Goal: Find specific page/section: Find specific page/section

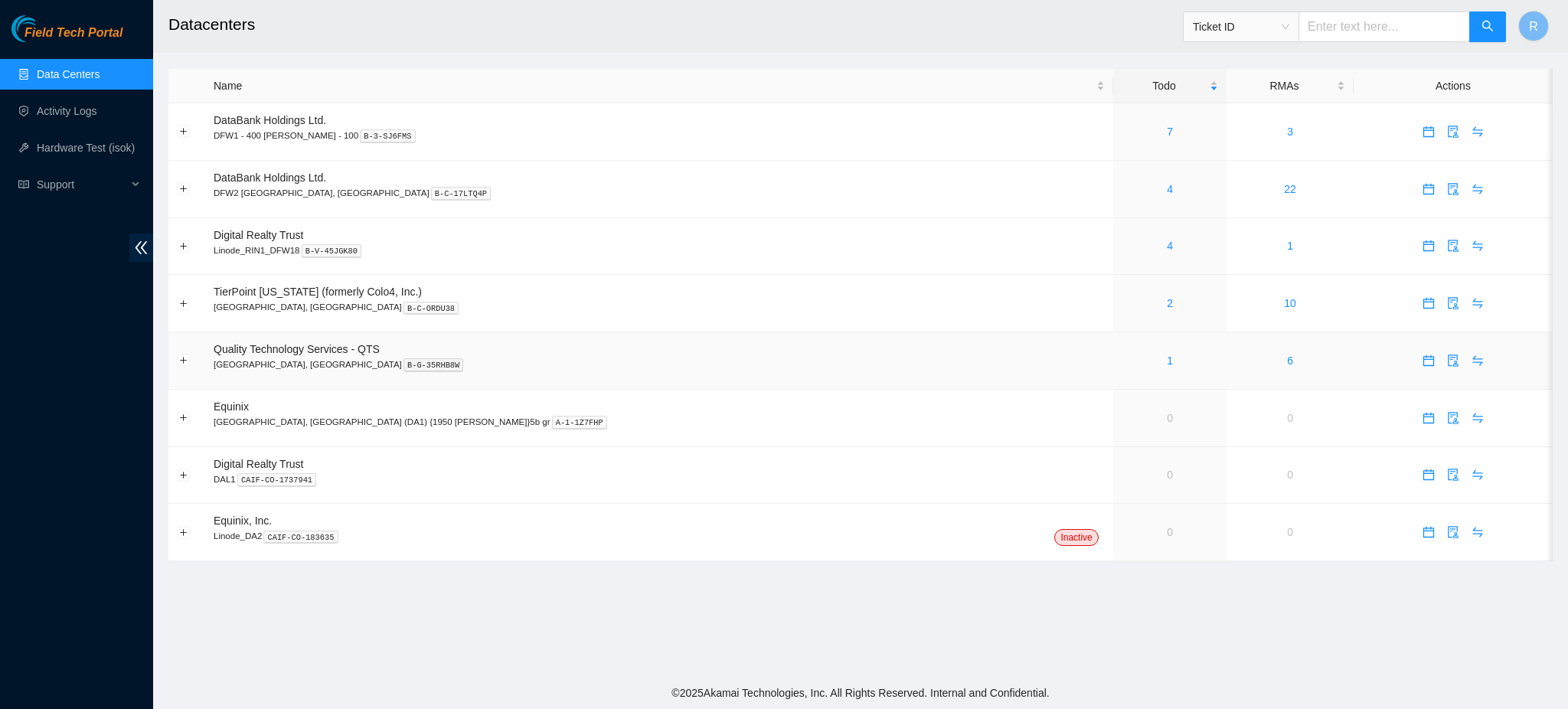
click at [1121, 358] on div "1" at bounding box center [1169, 361] width 96 height 17
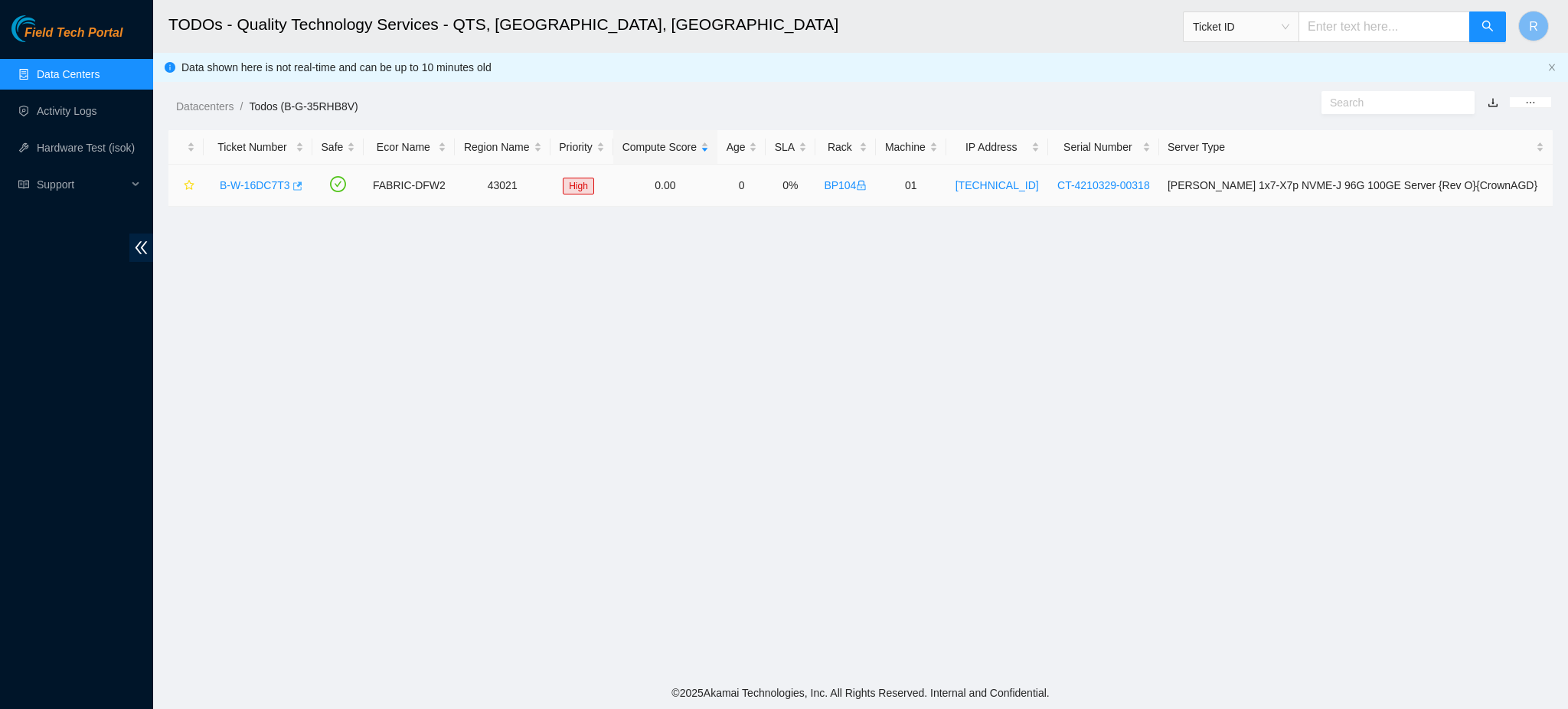
click at [297, 189] on icon "button" at bounding box center [296, 185] width 10 height 10
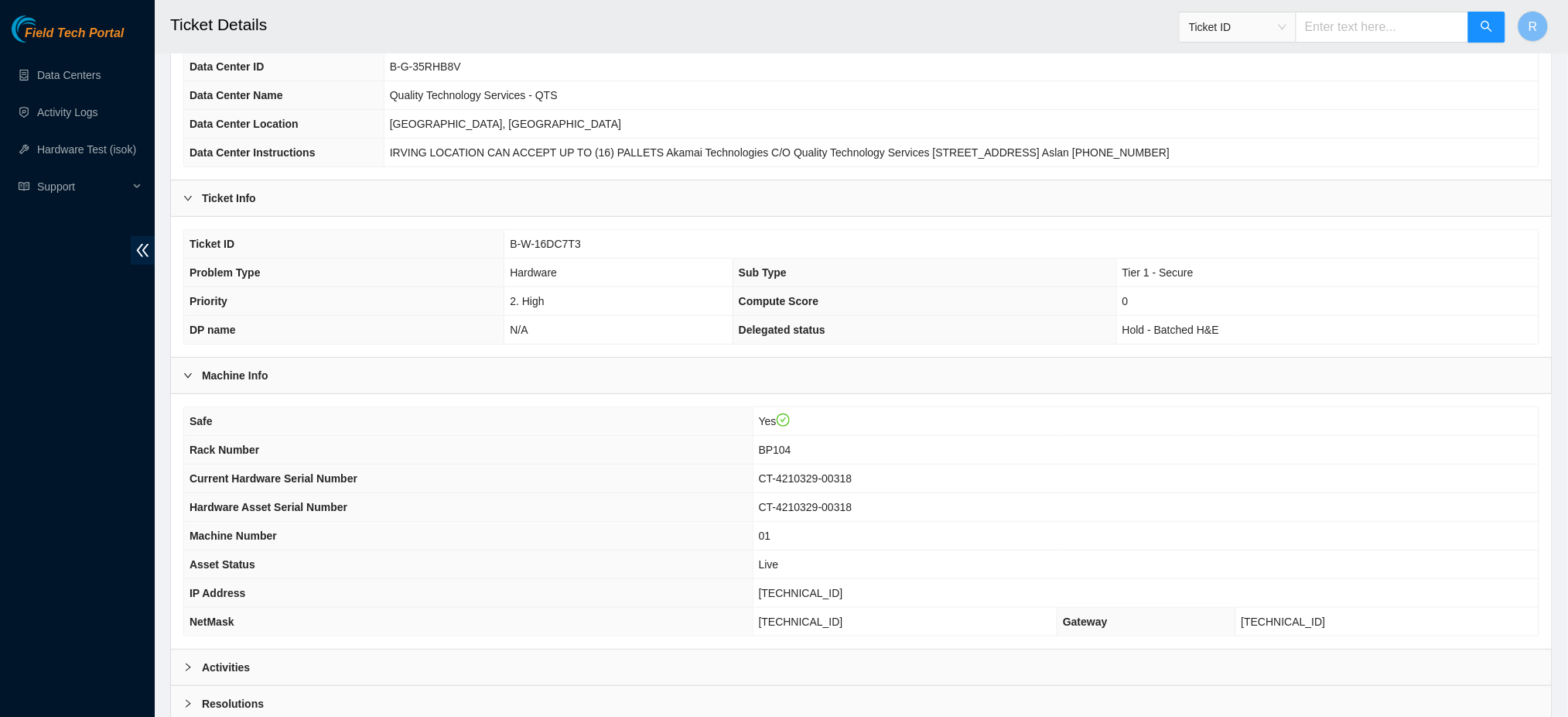
scroll to position [249, 0]
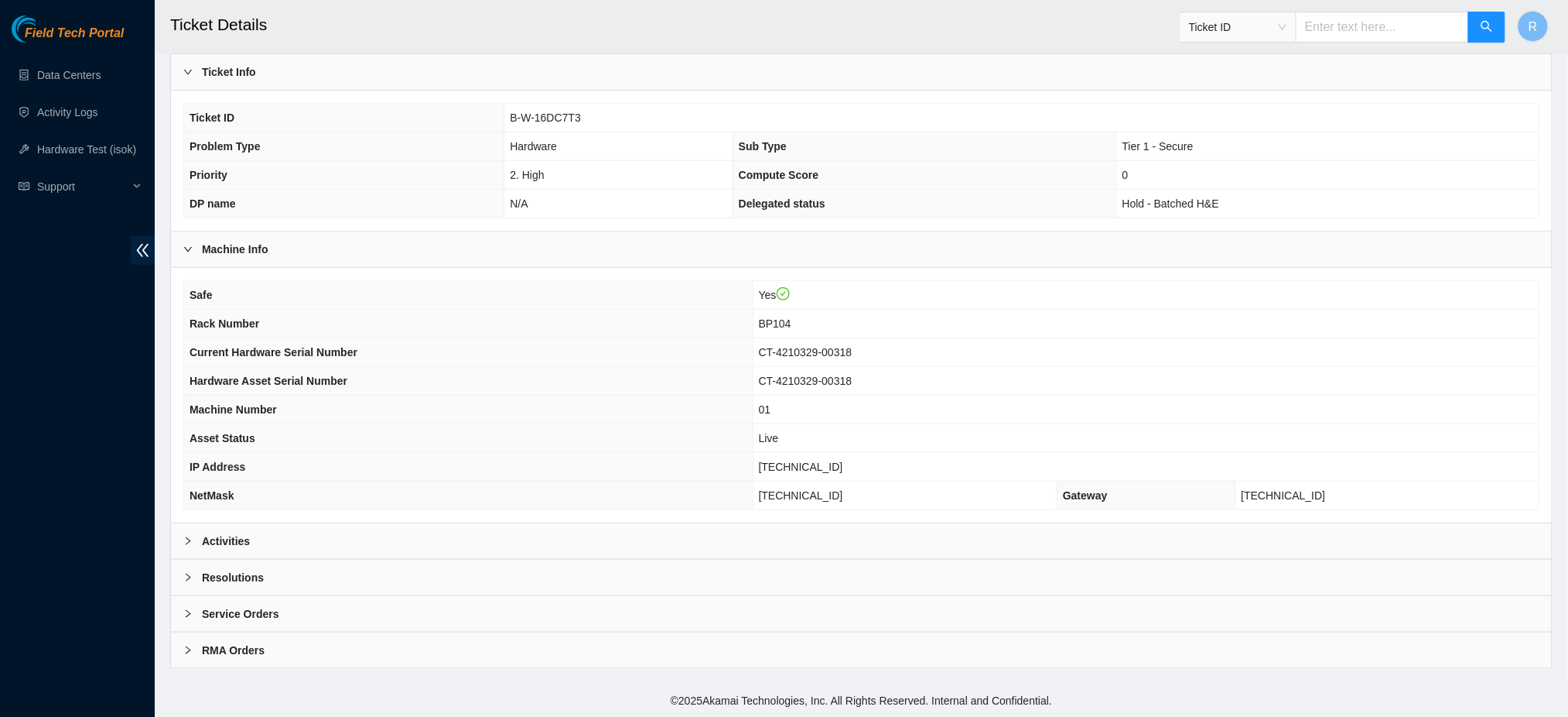
click at [472, 544] on div "Activities" at bounding box center [862, 541] width 1381 height 36
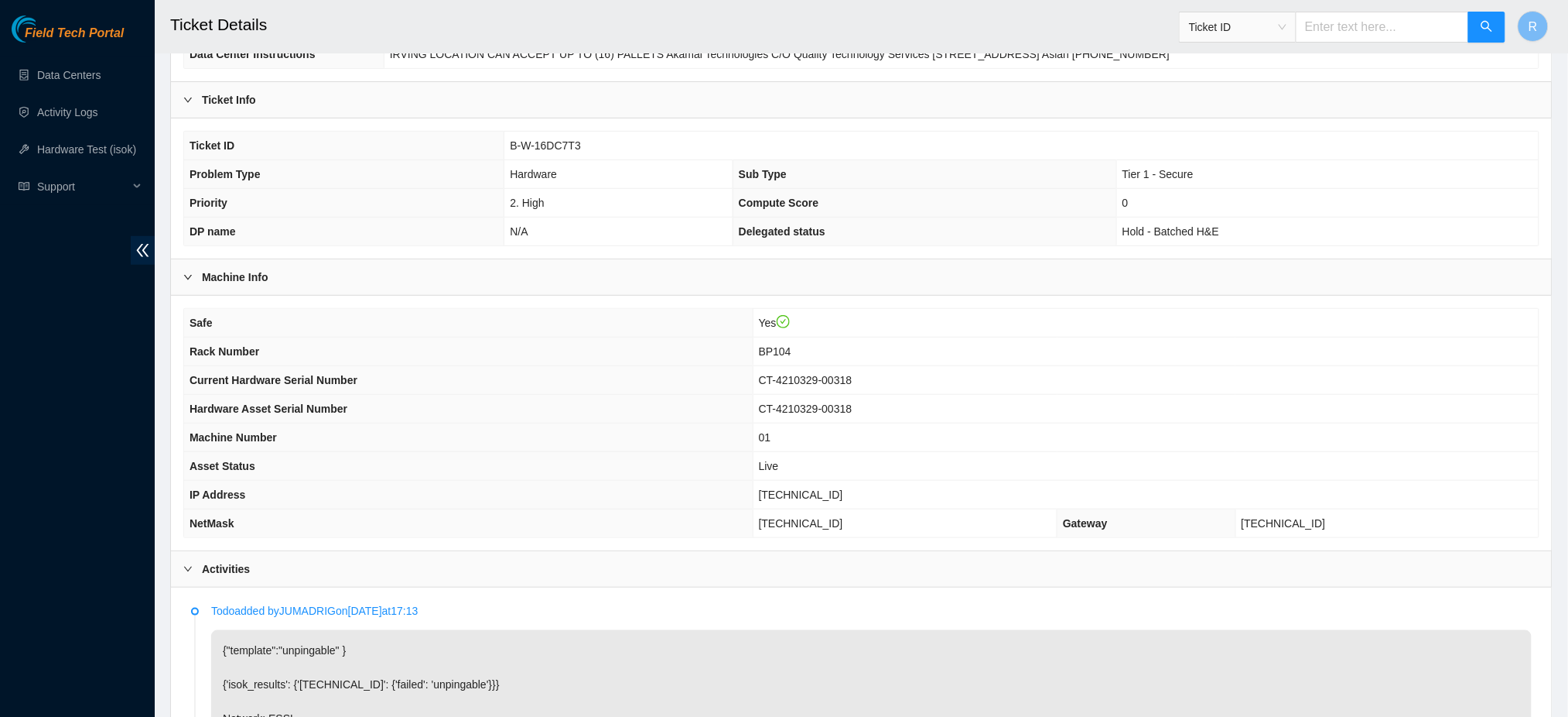
scroll to position [0, 0]
